Goal: Task Accomplishment & Management: Manage account settings

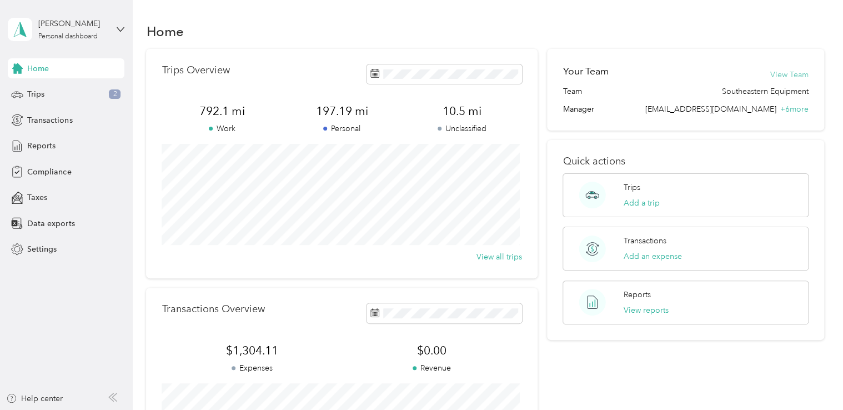
click at [793, 74] on button "View Team" at bounding box center [790, 75] width 38 height 12
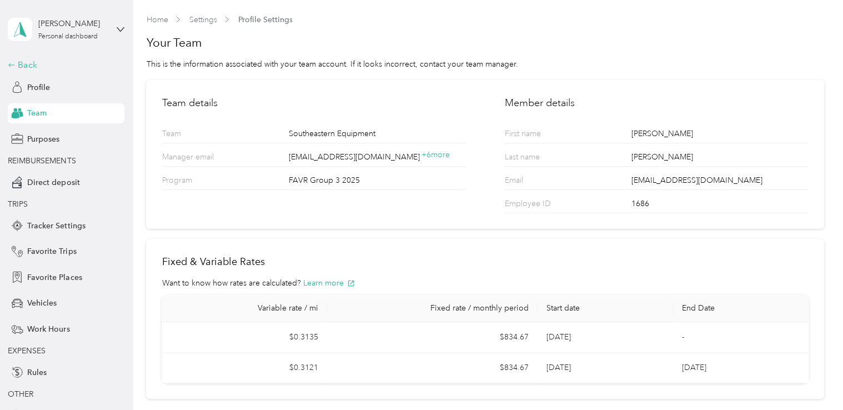
click at [12, 60] on div "Back" at bounding box center [63, 64] width 111 height 13
